Goal: Task Accomplishment & Management: Use online tool/utility

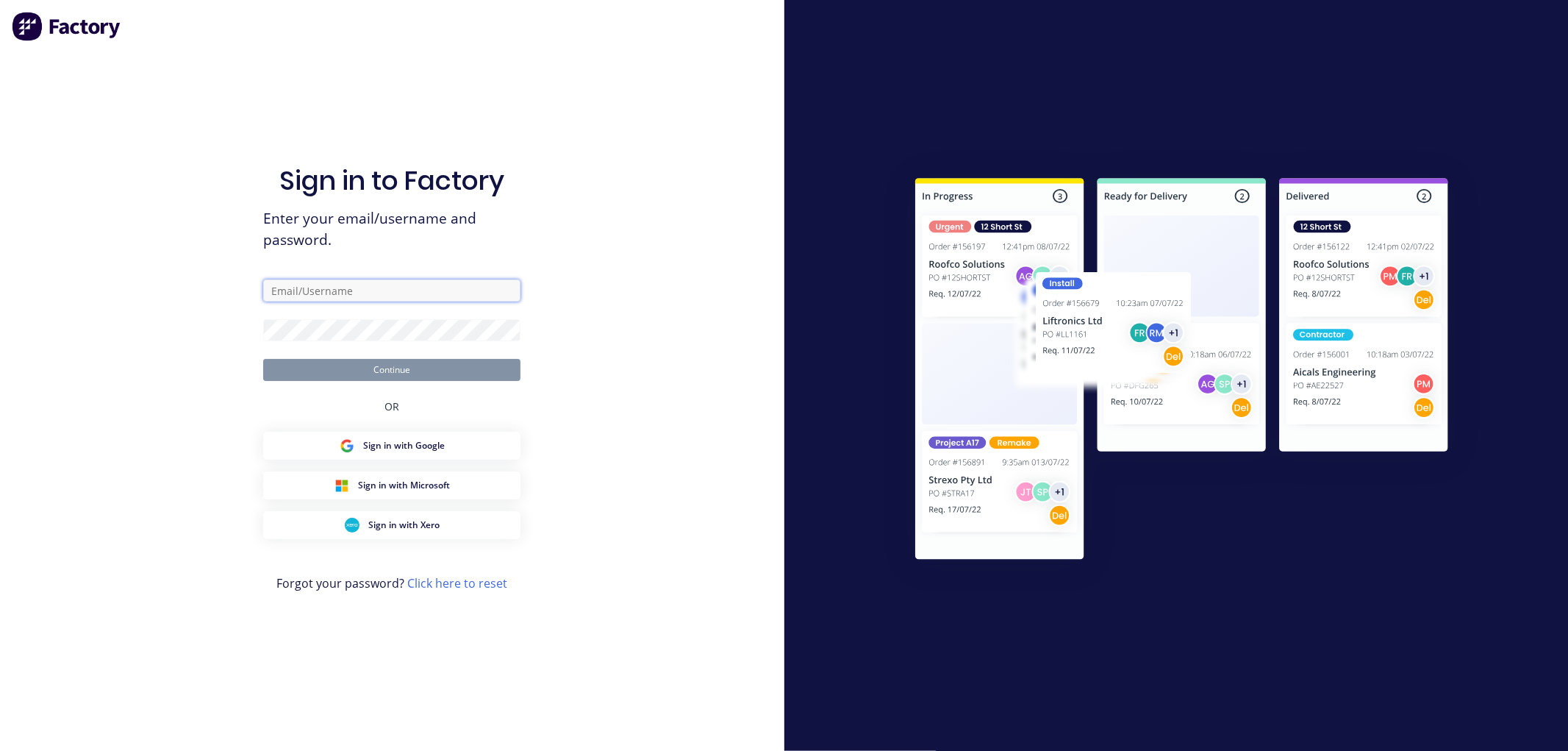
type input "[EMAIL_ADDRESS][DOMAIN_NAME]"
drag, startPoint x: 0, startPoint y: 0, endPoint x: 436, endPoint y: 374, distance: 574.4
click at [436, 374] on button "Continue" at bounding box center [392, 370] width 257 height 22
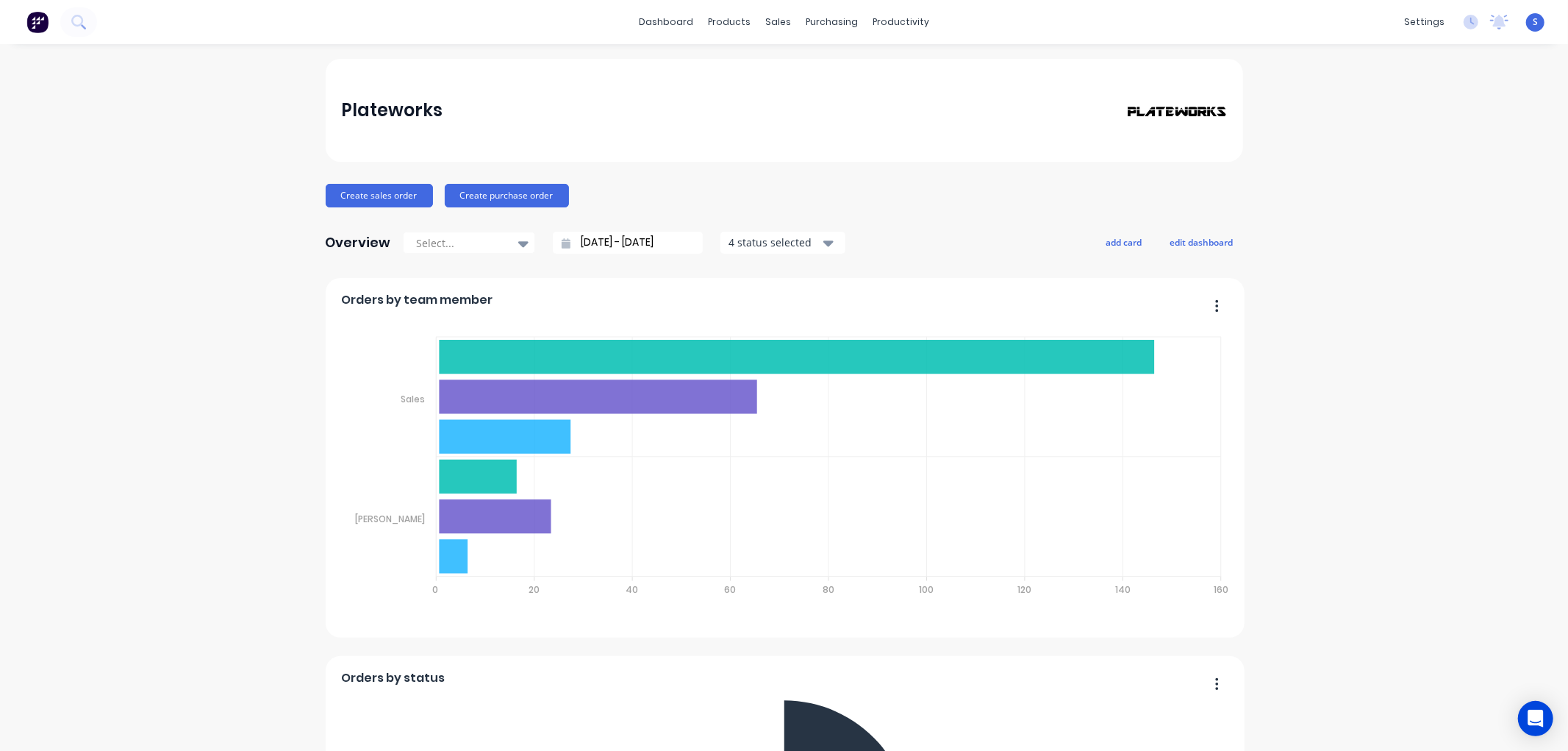
click at [1546, 0] on div at bounding box center [784, 0] width 1568 height 0
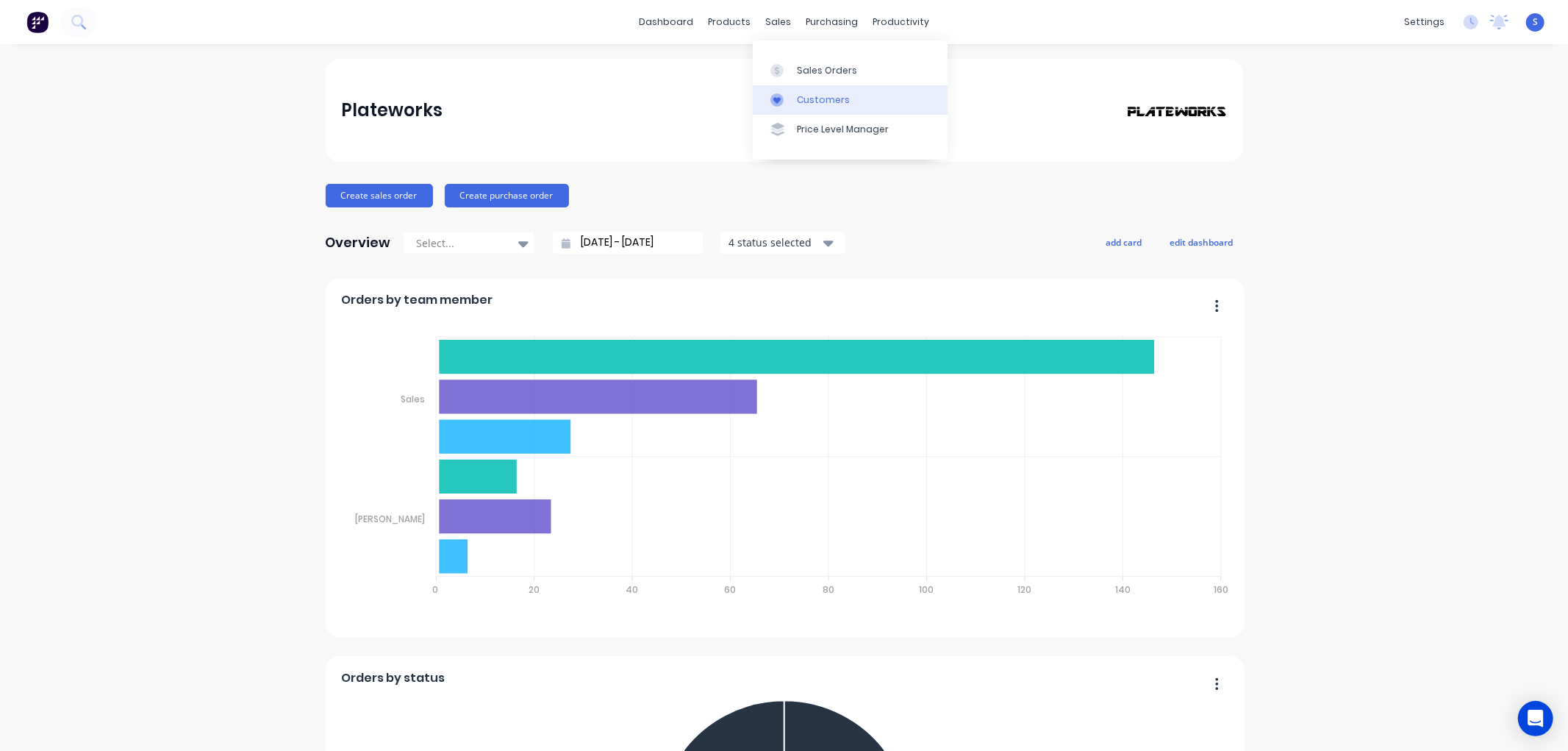
click at [836, 101] on div "Customers" at bounding box center [823, 100] width 53 height 14
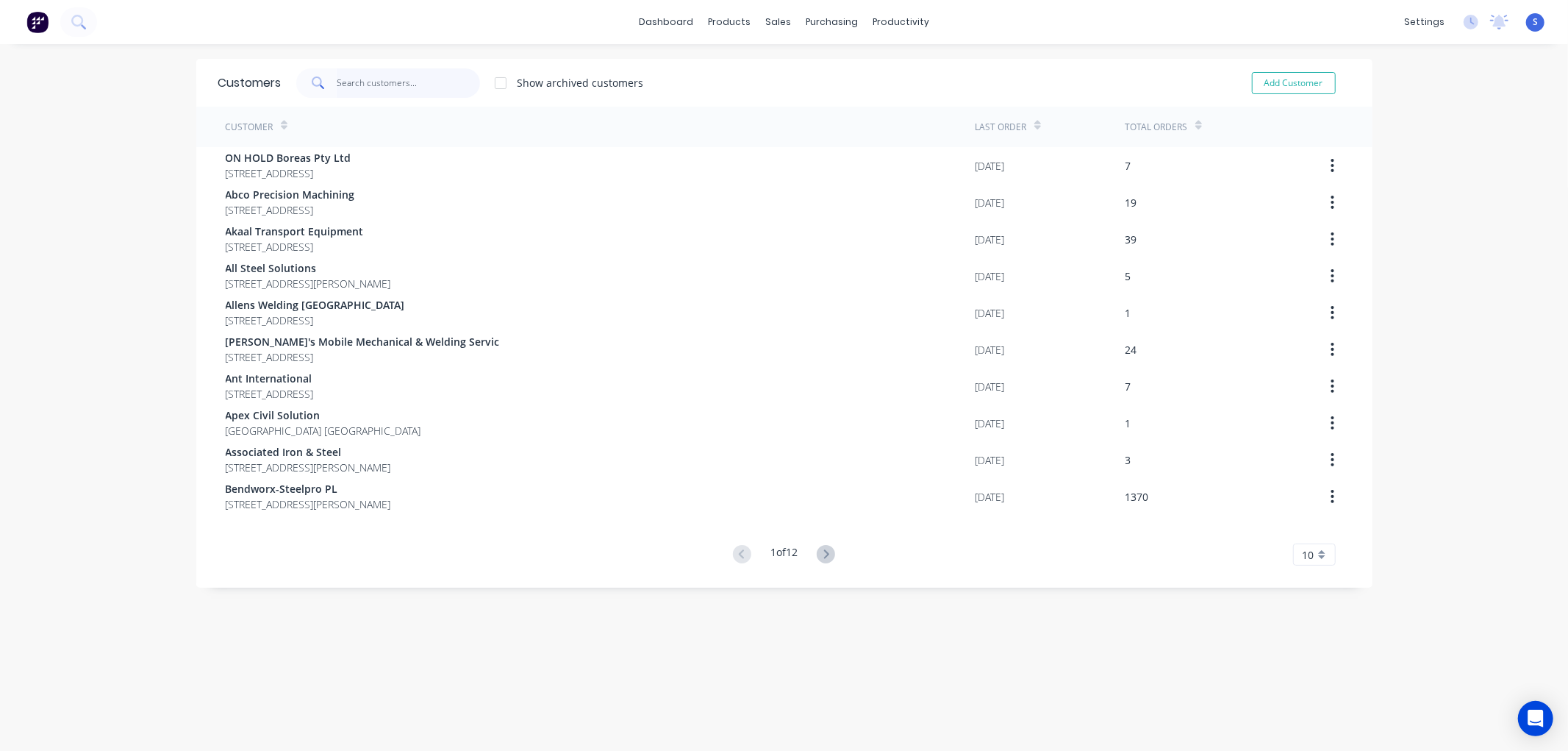
click at [436, 82] on input "text" at bounding box center [408, 83] width 143 height 29
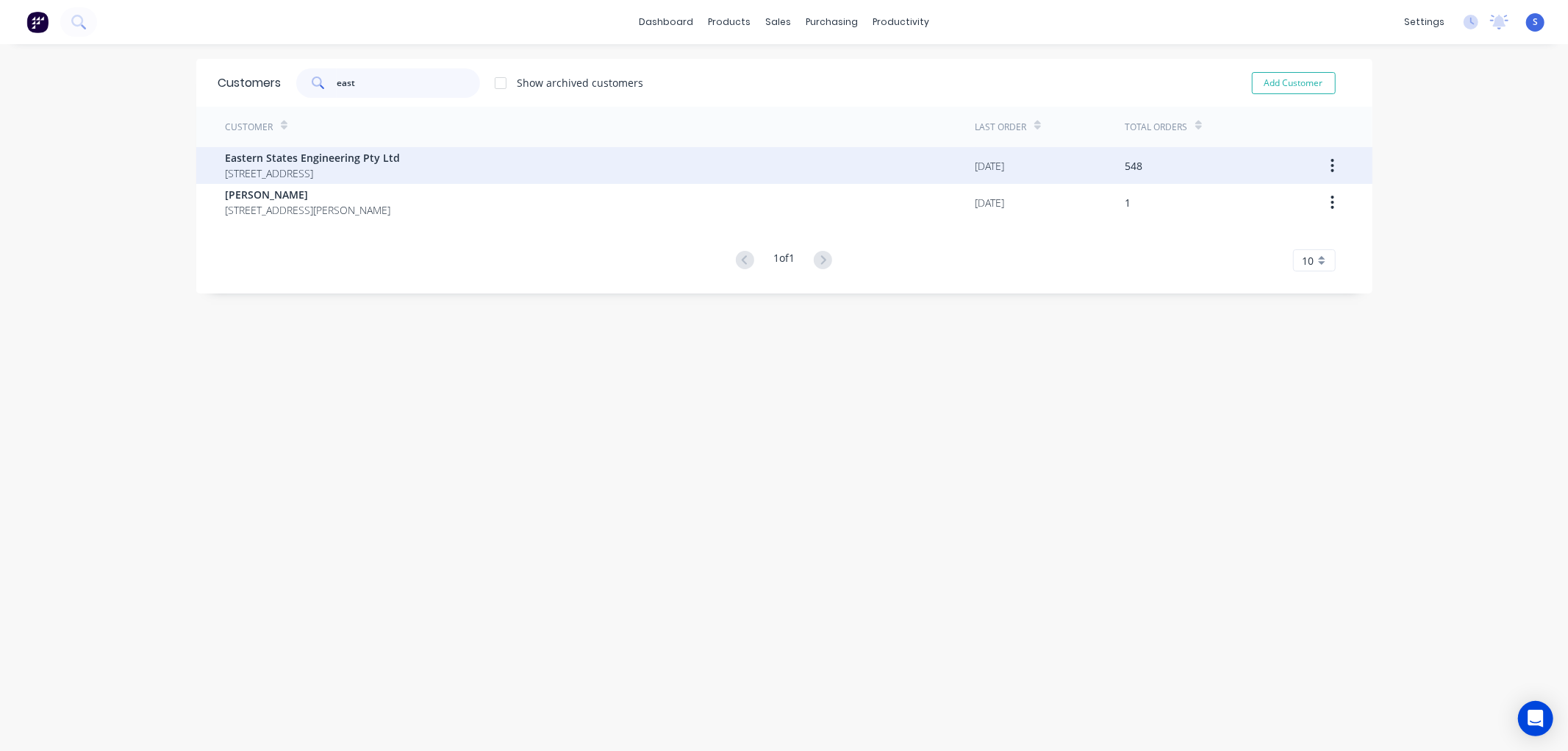
type input "east"
click at [346, 166] on span "[STREET_ADDRESS]" at bounding box center [312, 173] width 175 height 15
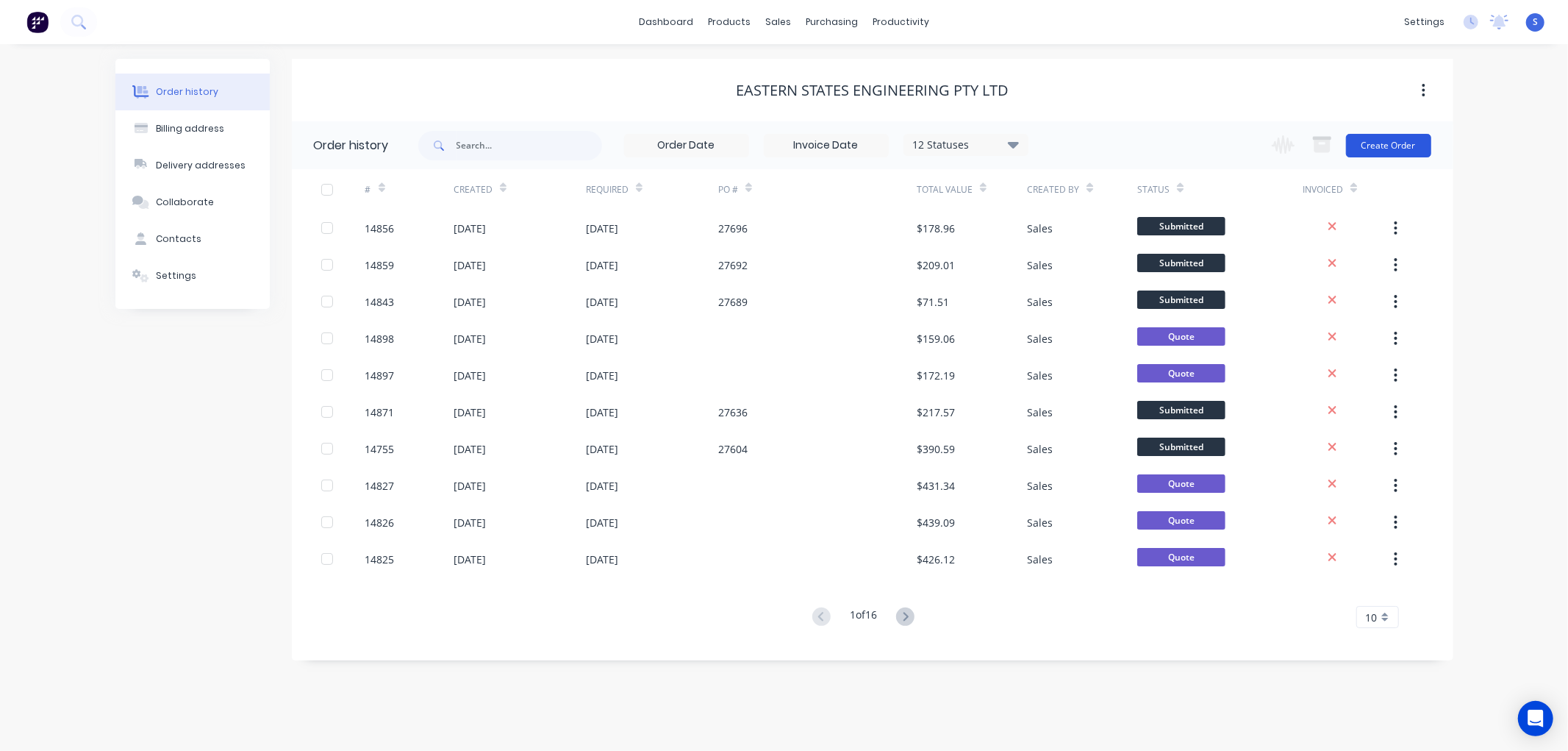
click at [1382, 145] on button "Create Order" at bounding box center [1389, 146] width 85 height 24
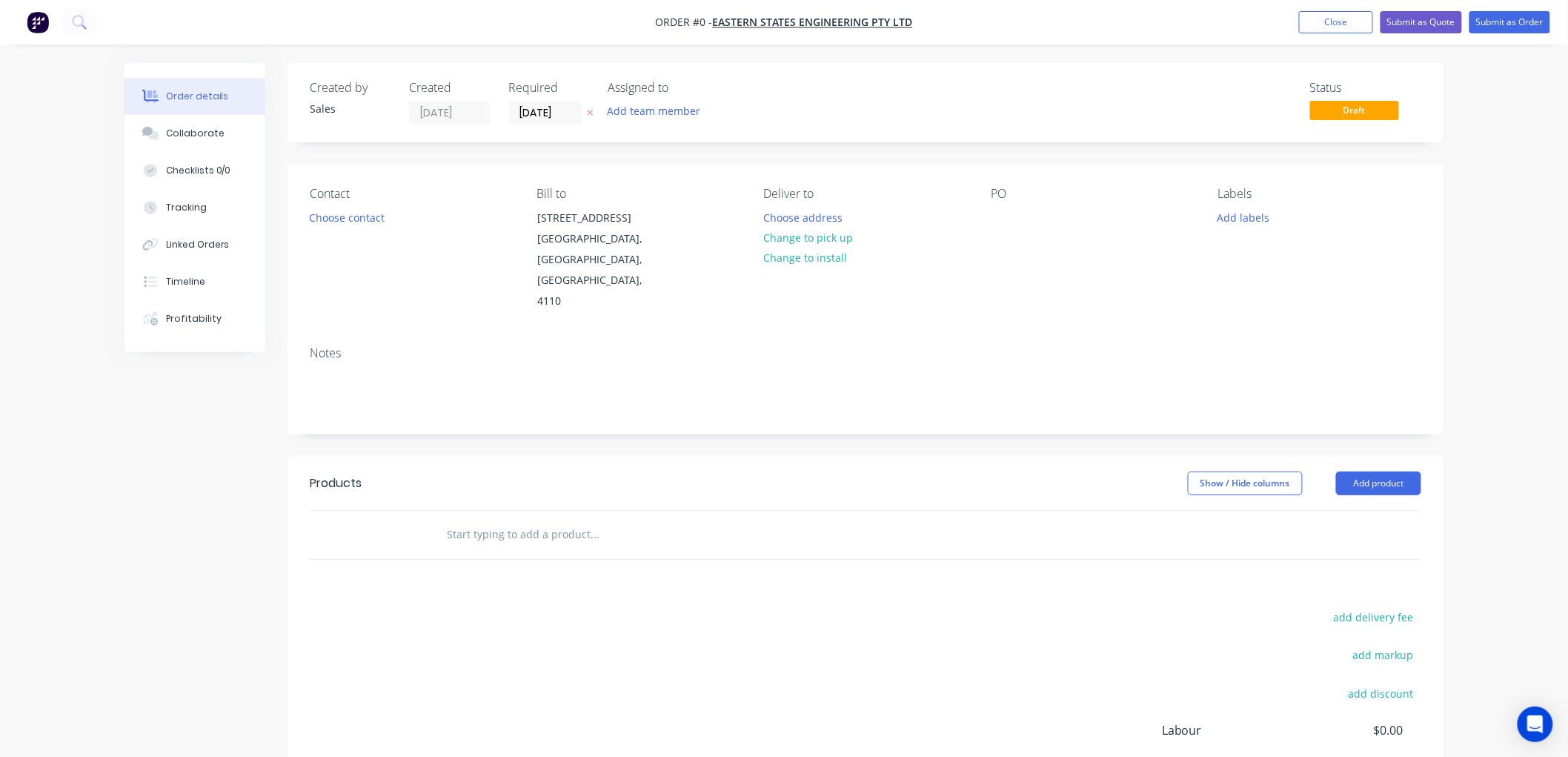
click at [557, 520] on input "text" at bounding box center [594, 534] width 297 height 29
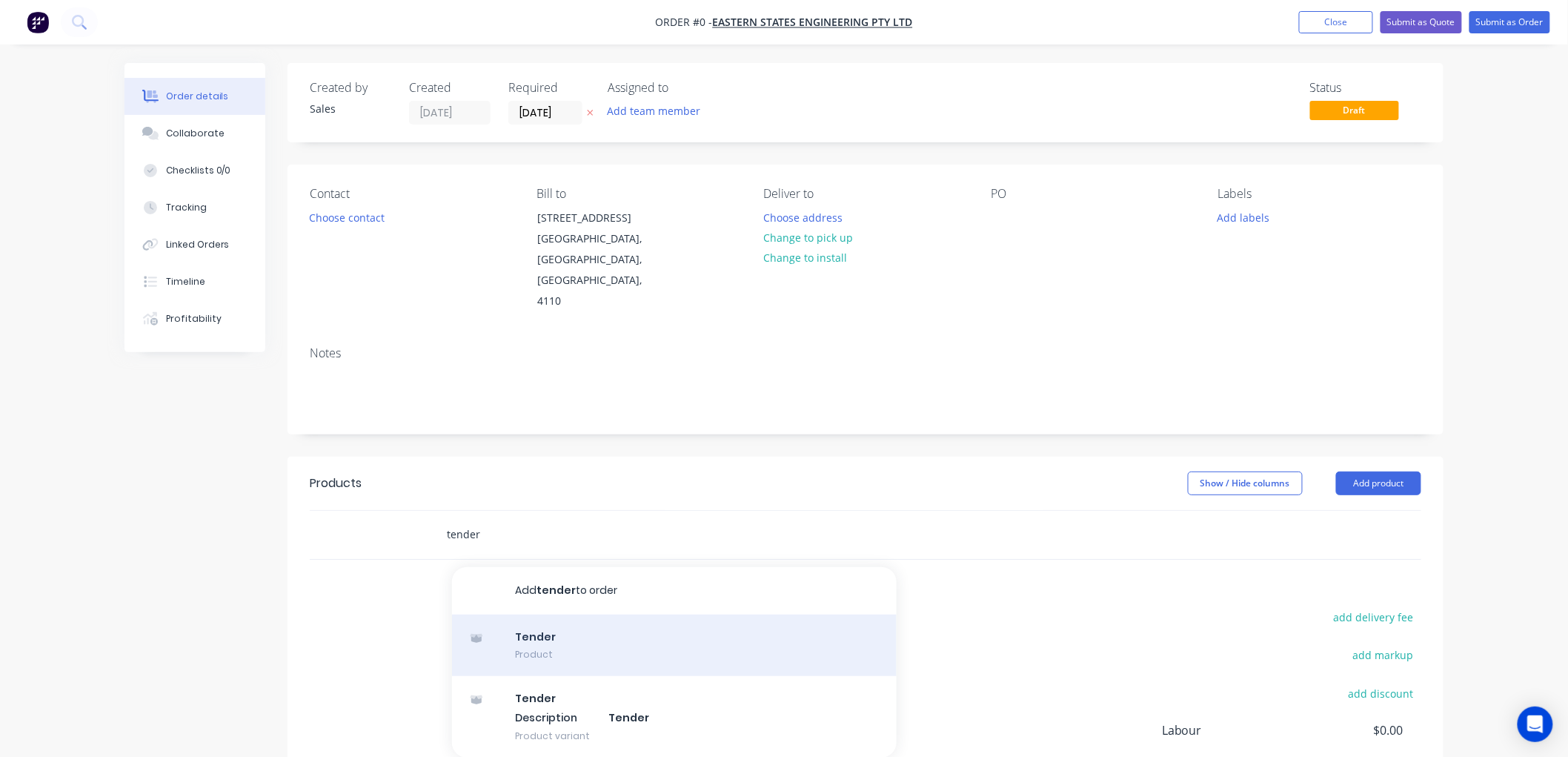
type input "tender"
click at [539, 615] on div "Tender Product" at bounding box center [674, 646] width 444 height 62
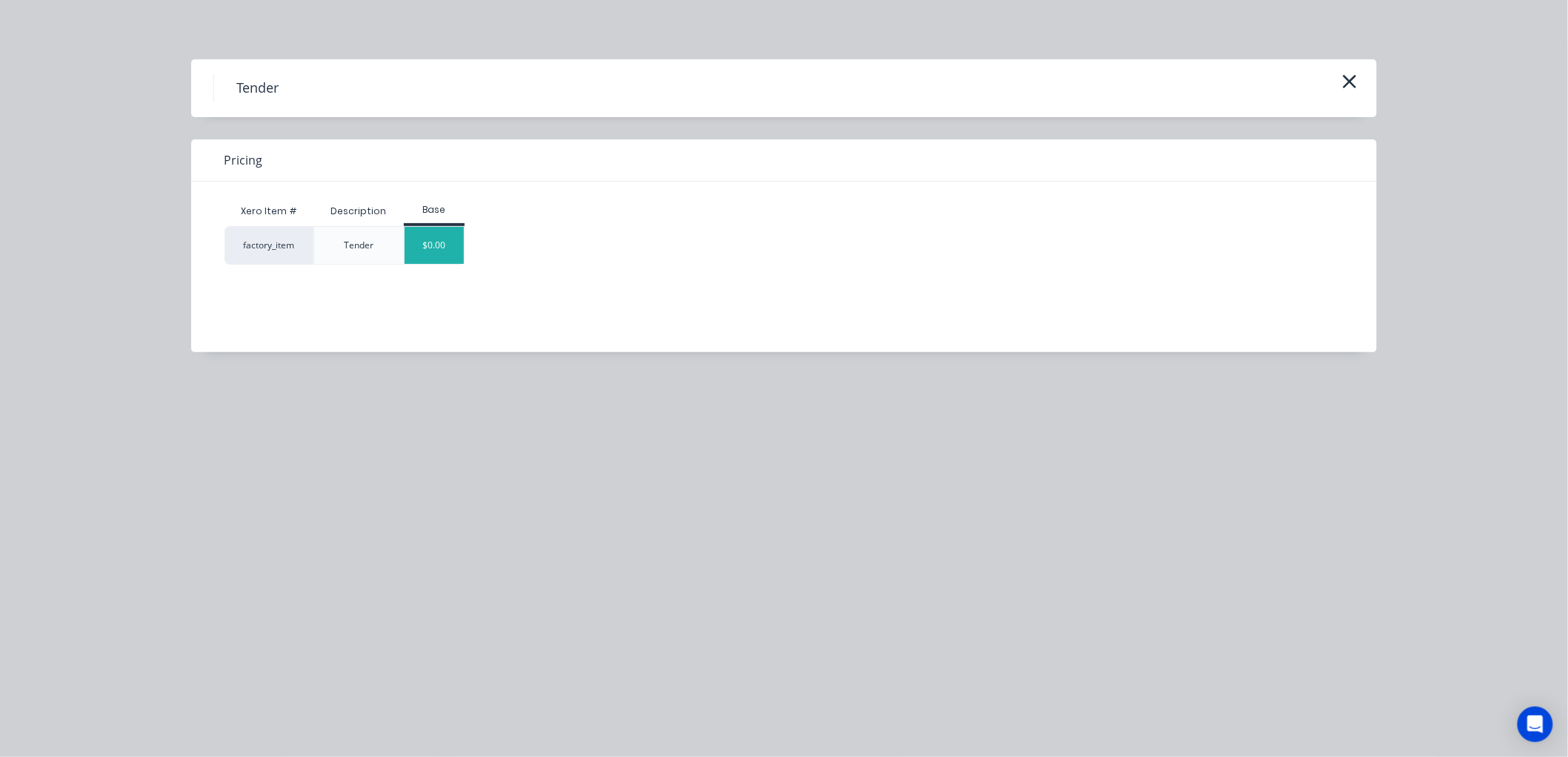
click at [445, 246] on div "$0.00" at bounding box center [434, 245] width 60 height 37
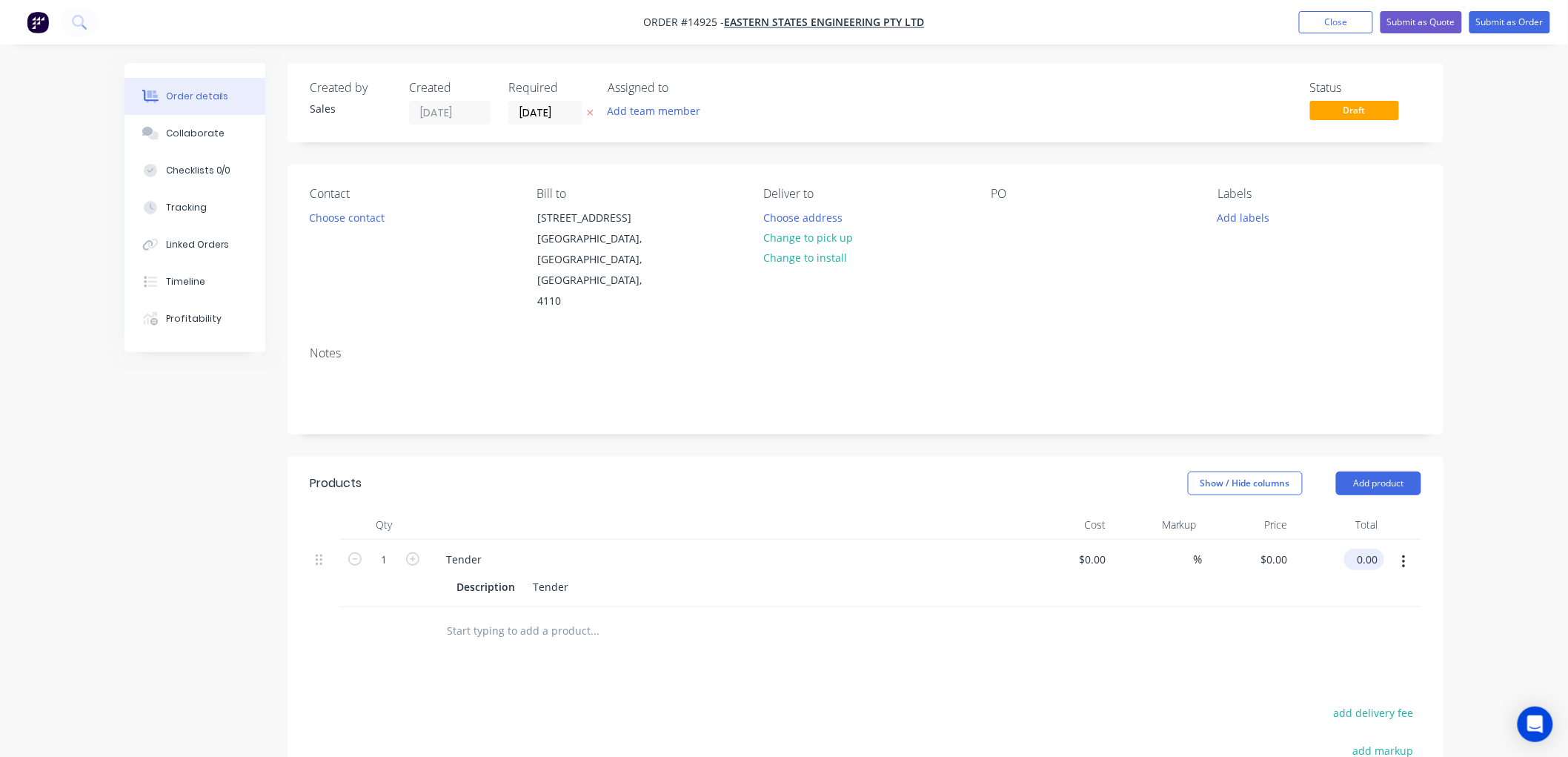
click at [1372, 549] on input "0.00" at bounding box center [1367, 560] width 34 height 22
type input "120.39"
type input "$120.39"
click at [1433, 28] on button "Submit as Quote" at bounding box center [1421, 22] width 81 height 22
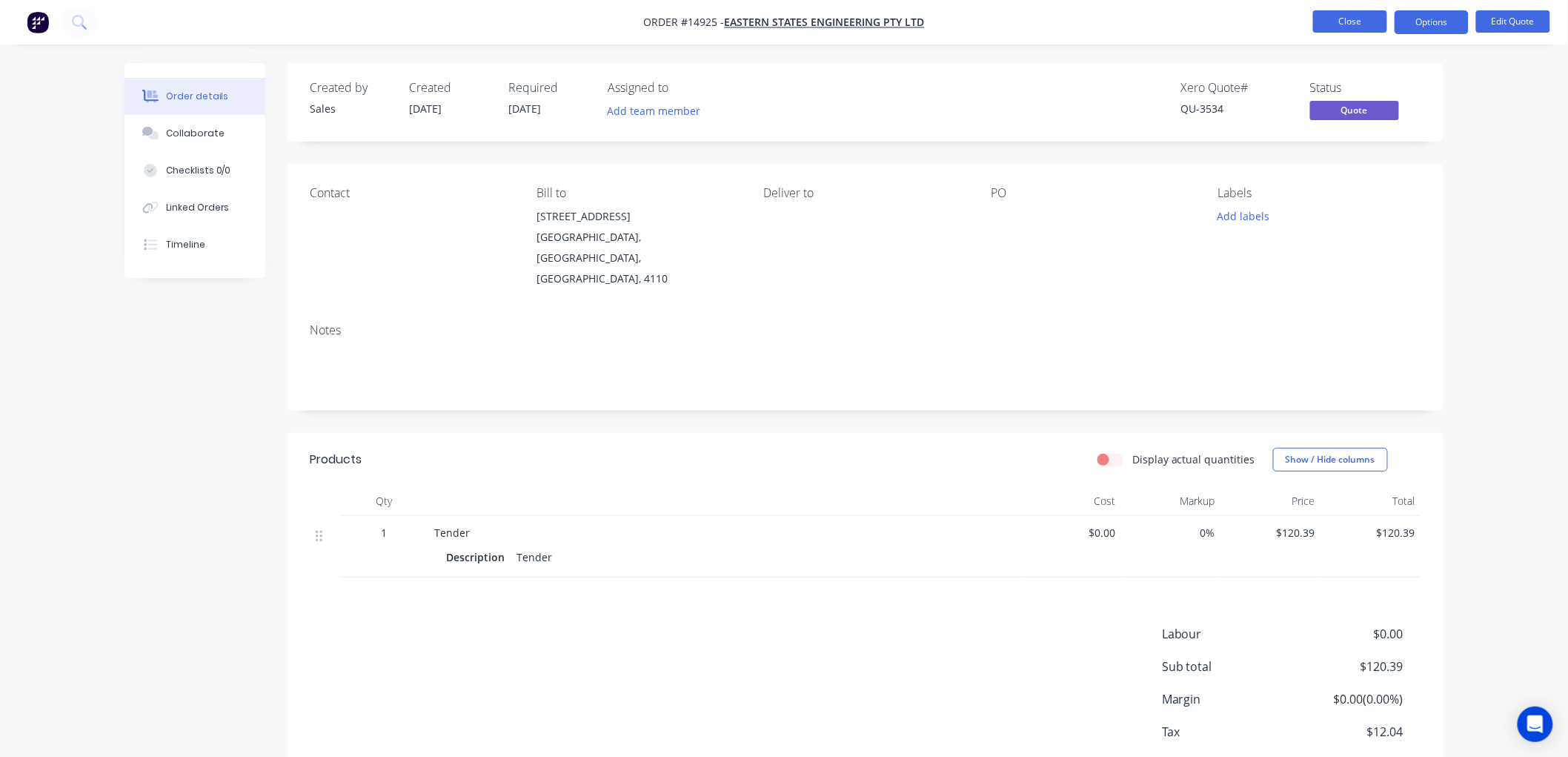
click at [1354, 17] on button "Close" at bounding box center [1350, 21] width 74 height 22
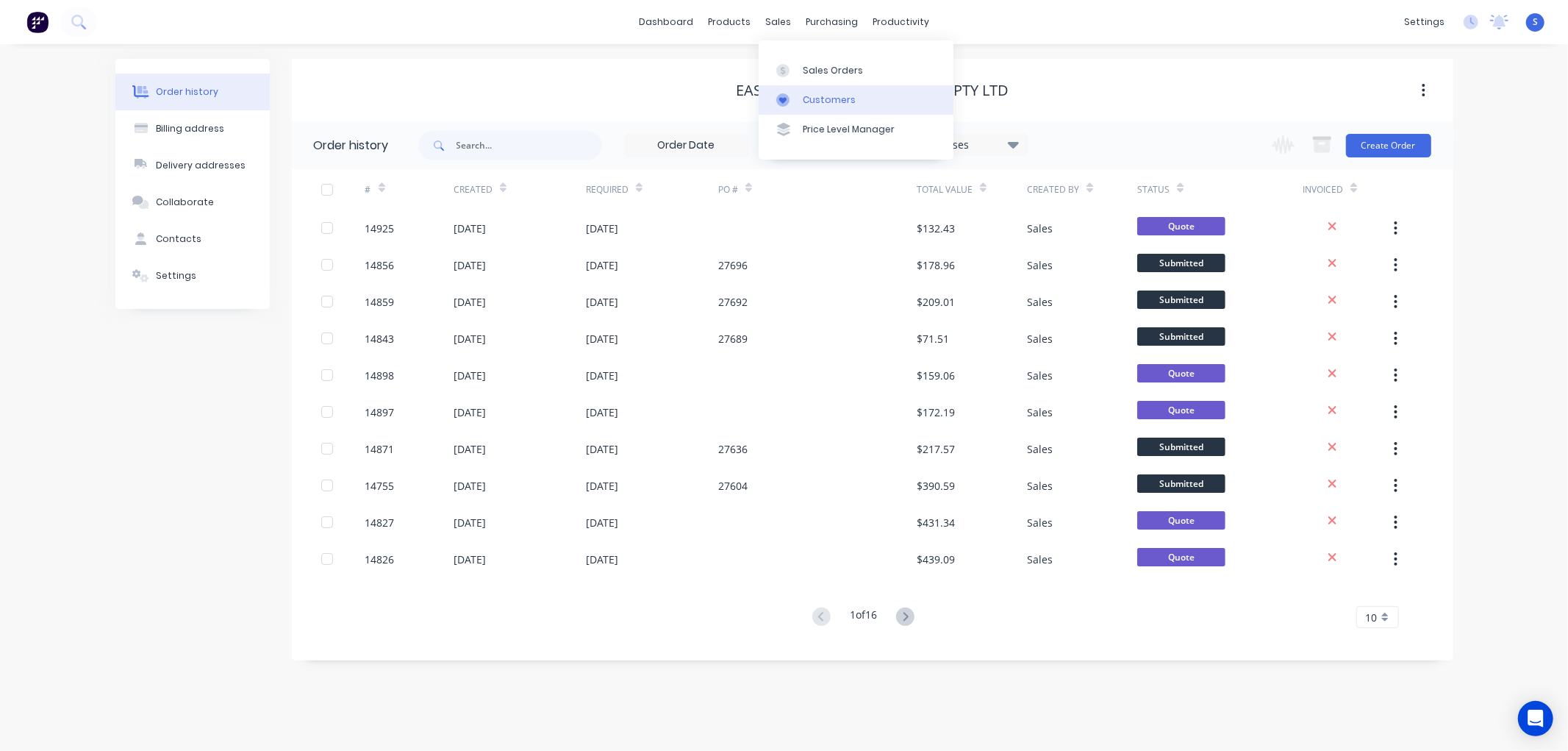
click at [835, 101] on div "Customers" at bounding box center [829, 100] width 53 height 14
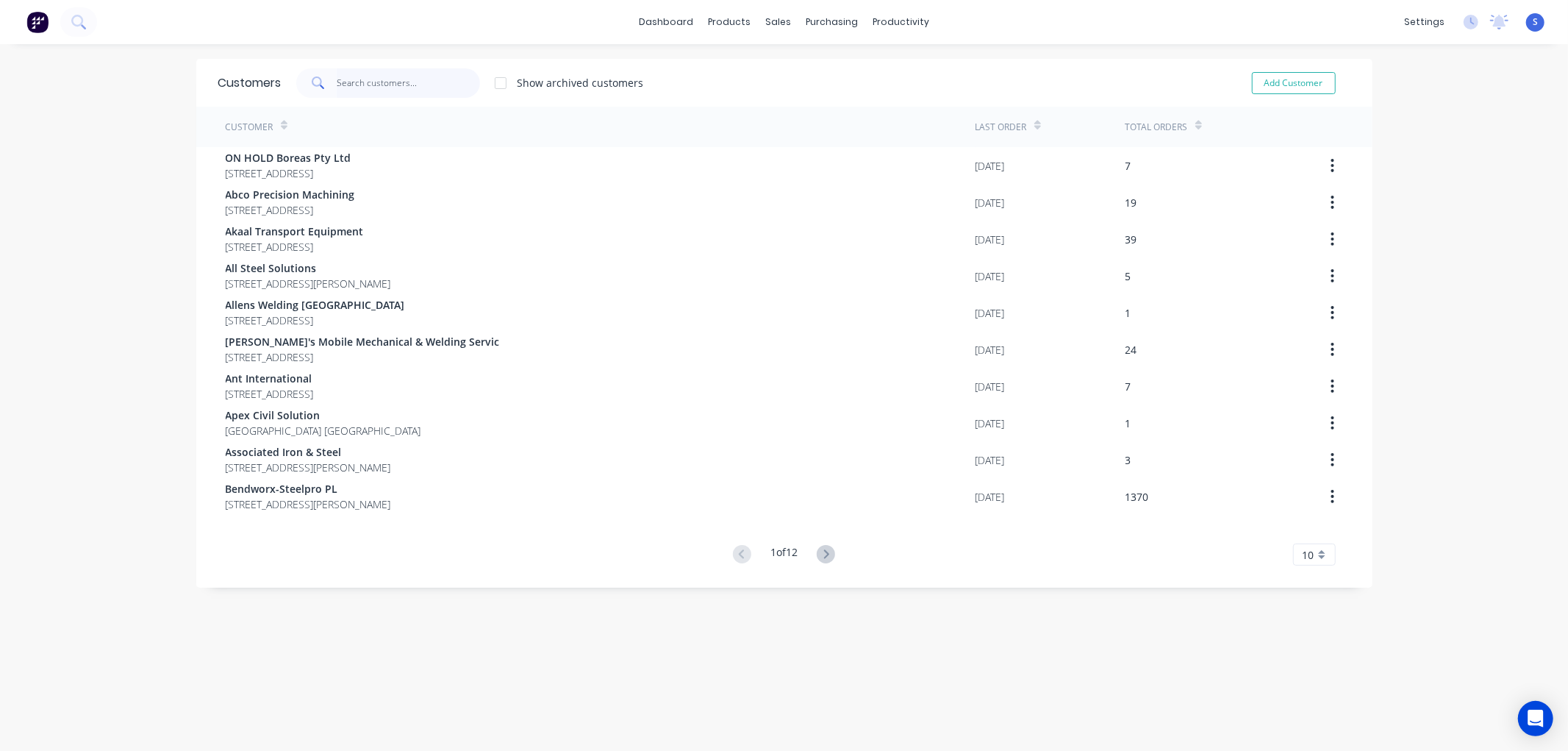
click at [422, 83] on input "text" at bounding box center [408, 83] width 143 height 29
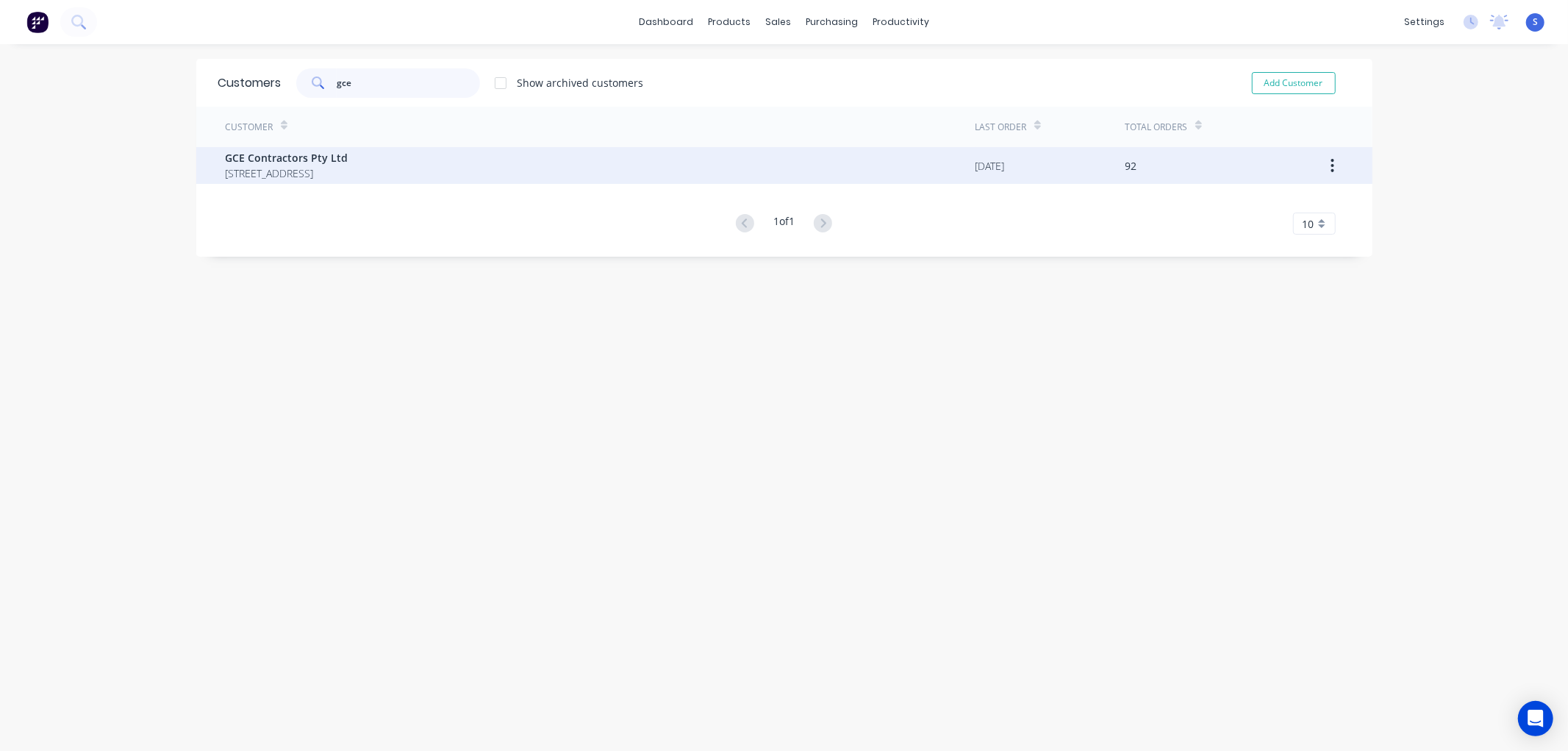
type input "gce"
click at [271, 163] on span "GCE Contractors Pty Ltd" at bounding box center [287, 158] width 123 height 15
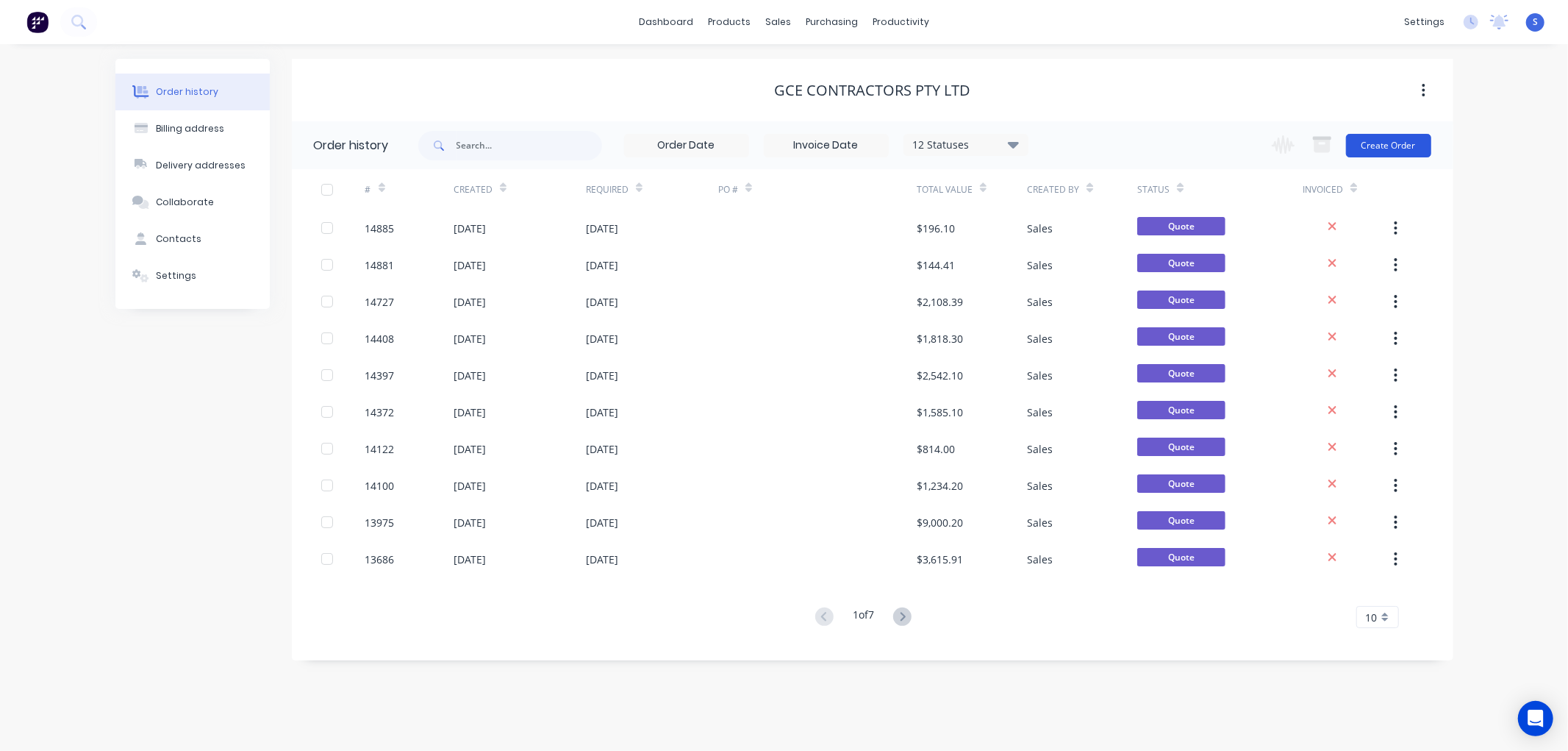
click at [1398, 149] on button "Create Order" at bounding box center [1389, 146] width 85 height 24
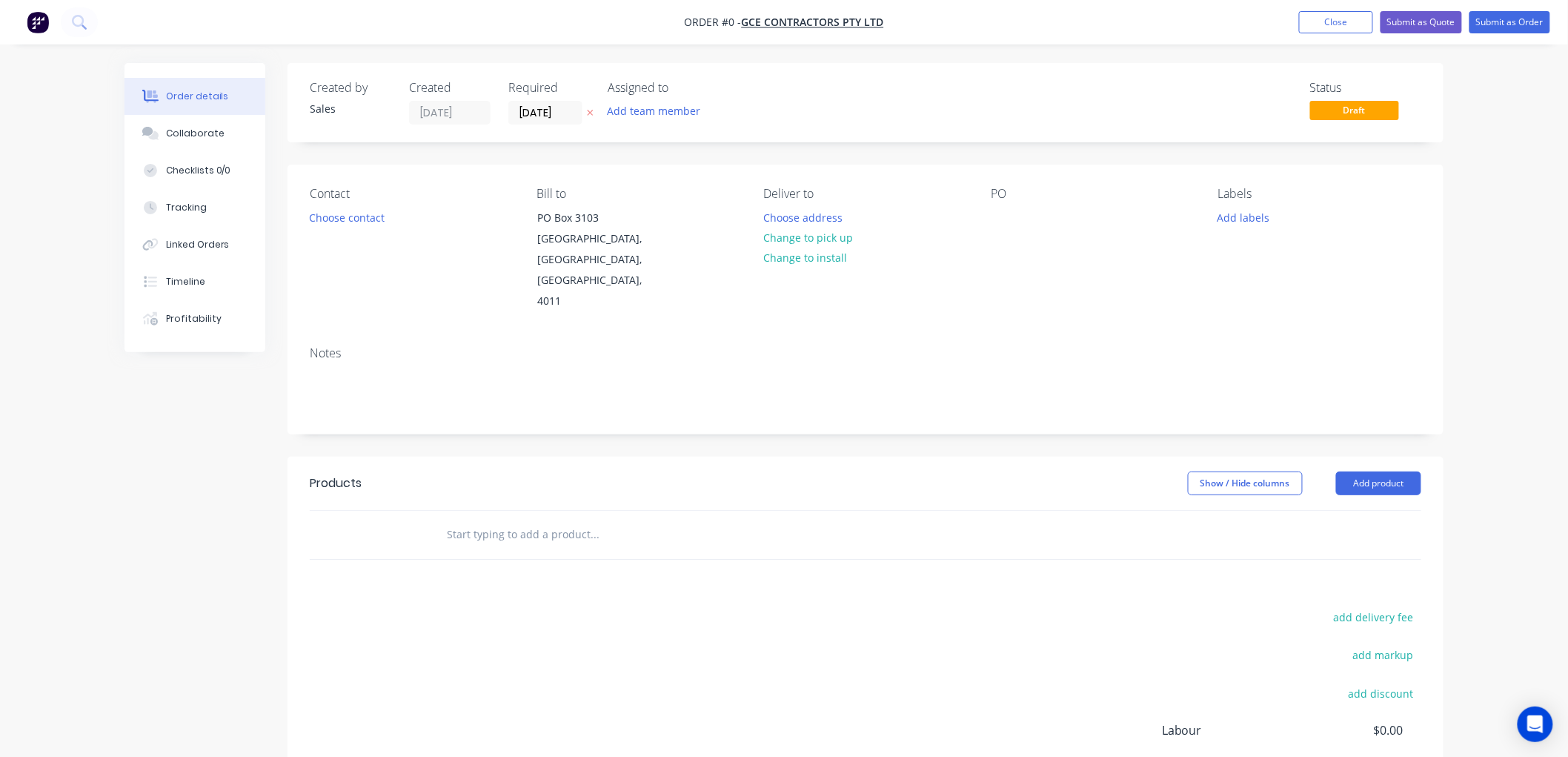
click at [550, 520] on input "text" at bounding box center [594, 534] width 297 height 29
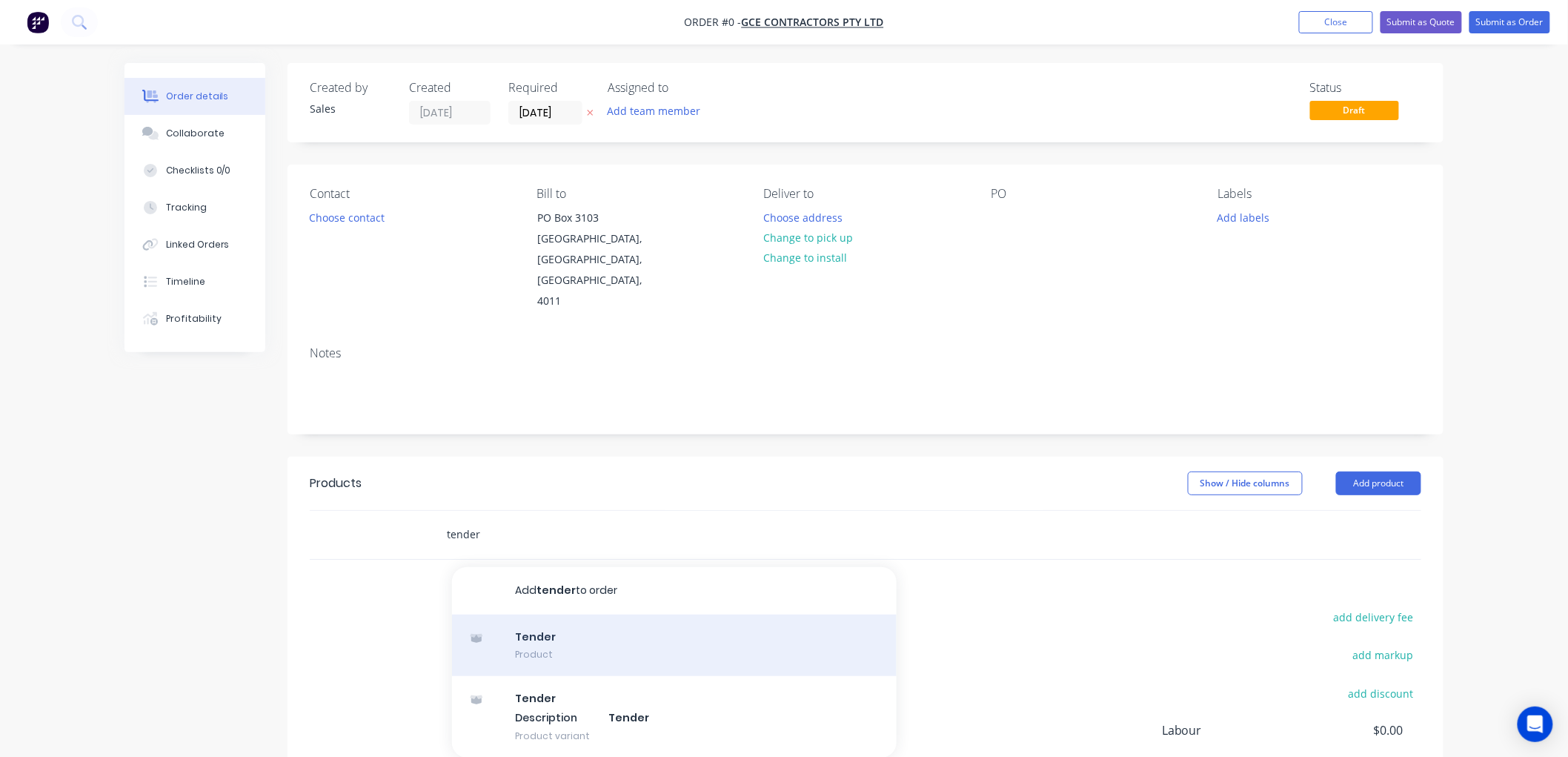
type input "tender"
click at [532, 615] on div "Tender Product" at bounding box center [674, 646] width 444 height 62
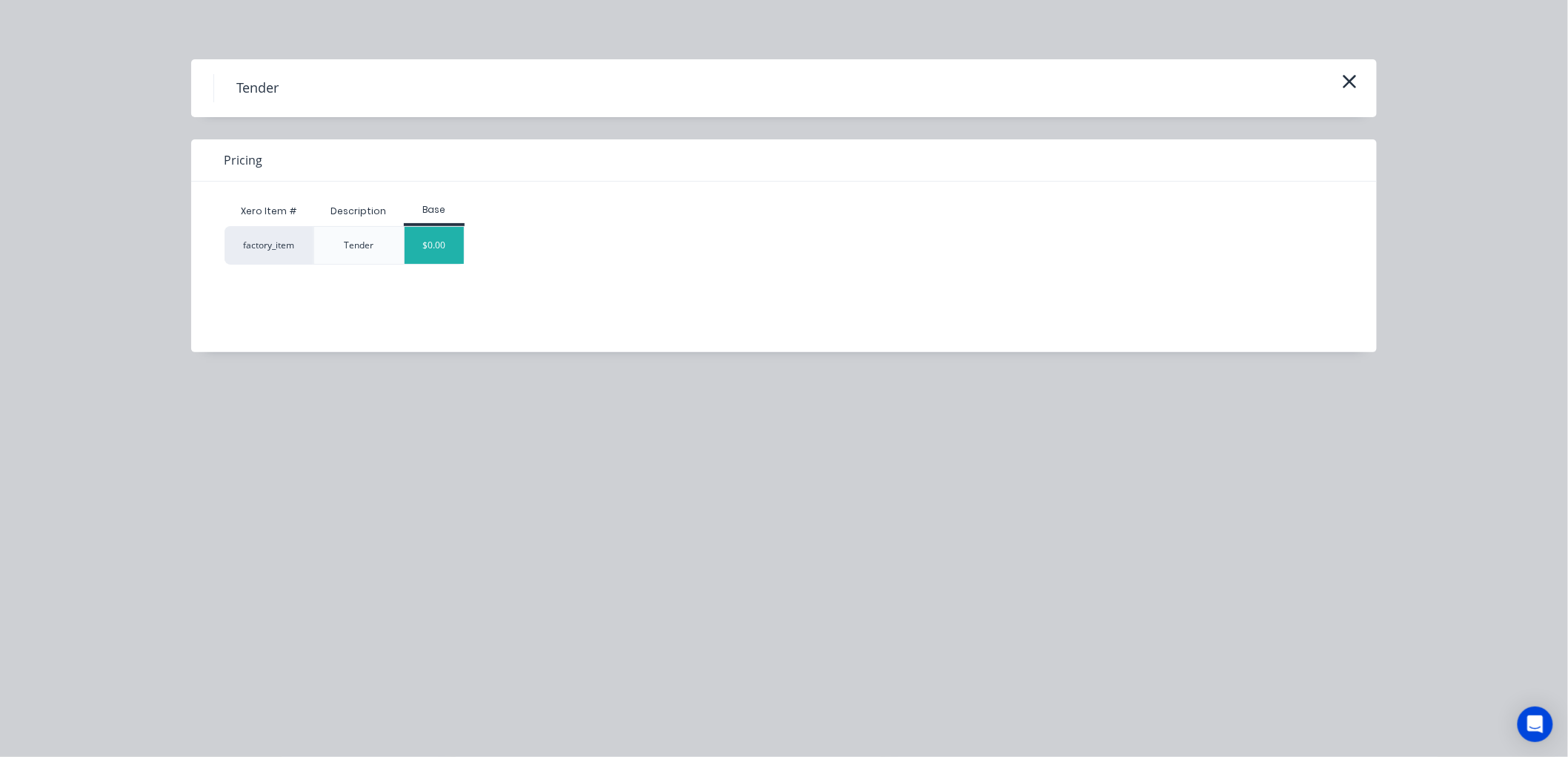
click at [443, 237] on div "$0.00" at bounding box center [434, 245] width 60 height 37
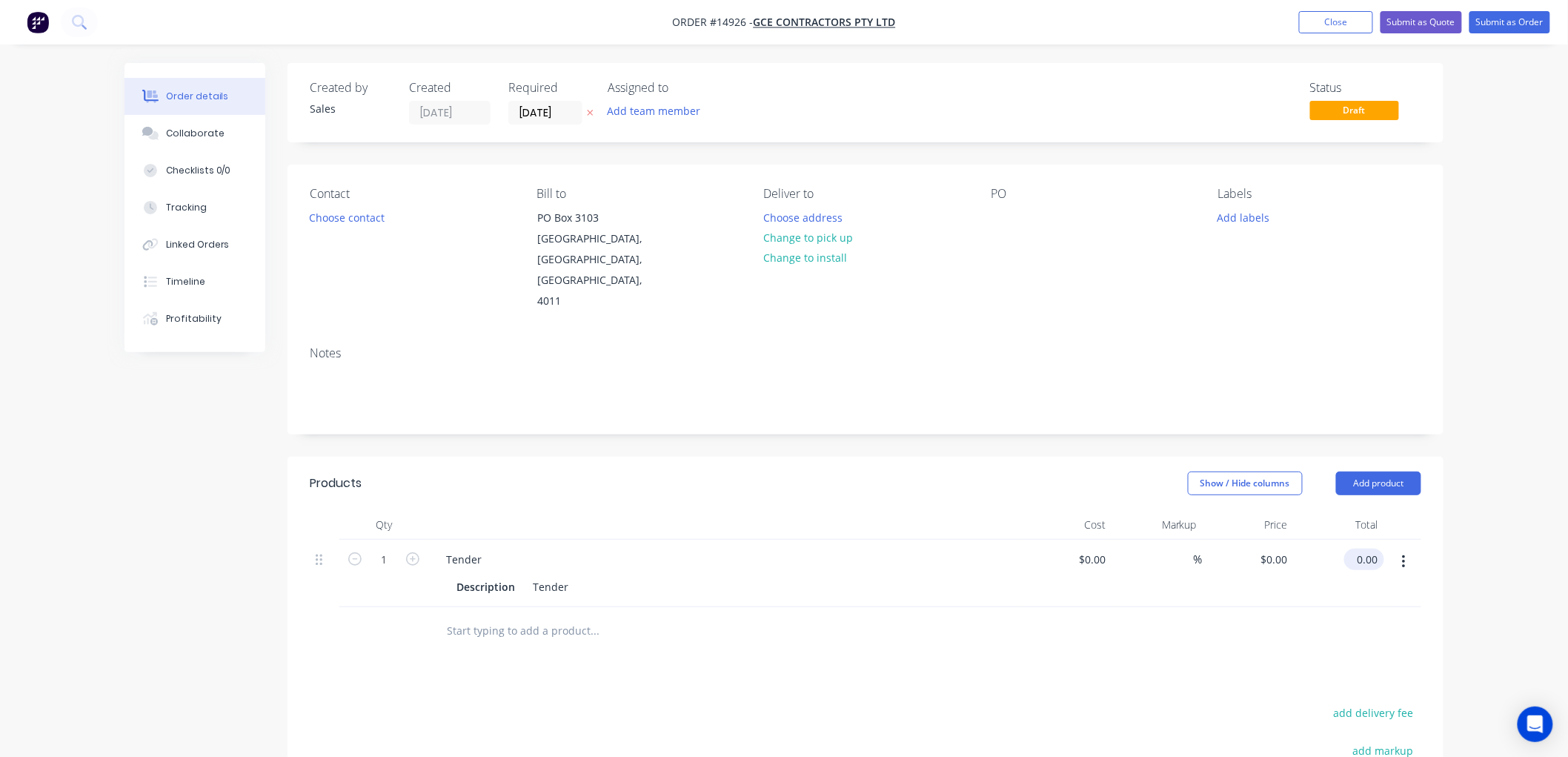
click at [1375, 549] on input "0.00" at bounding box center [1367, 560] width 34 height 22
type input "120"
type input "$120.00"
